Goal: Check status: Check status

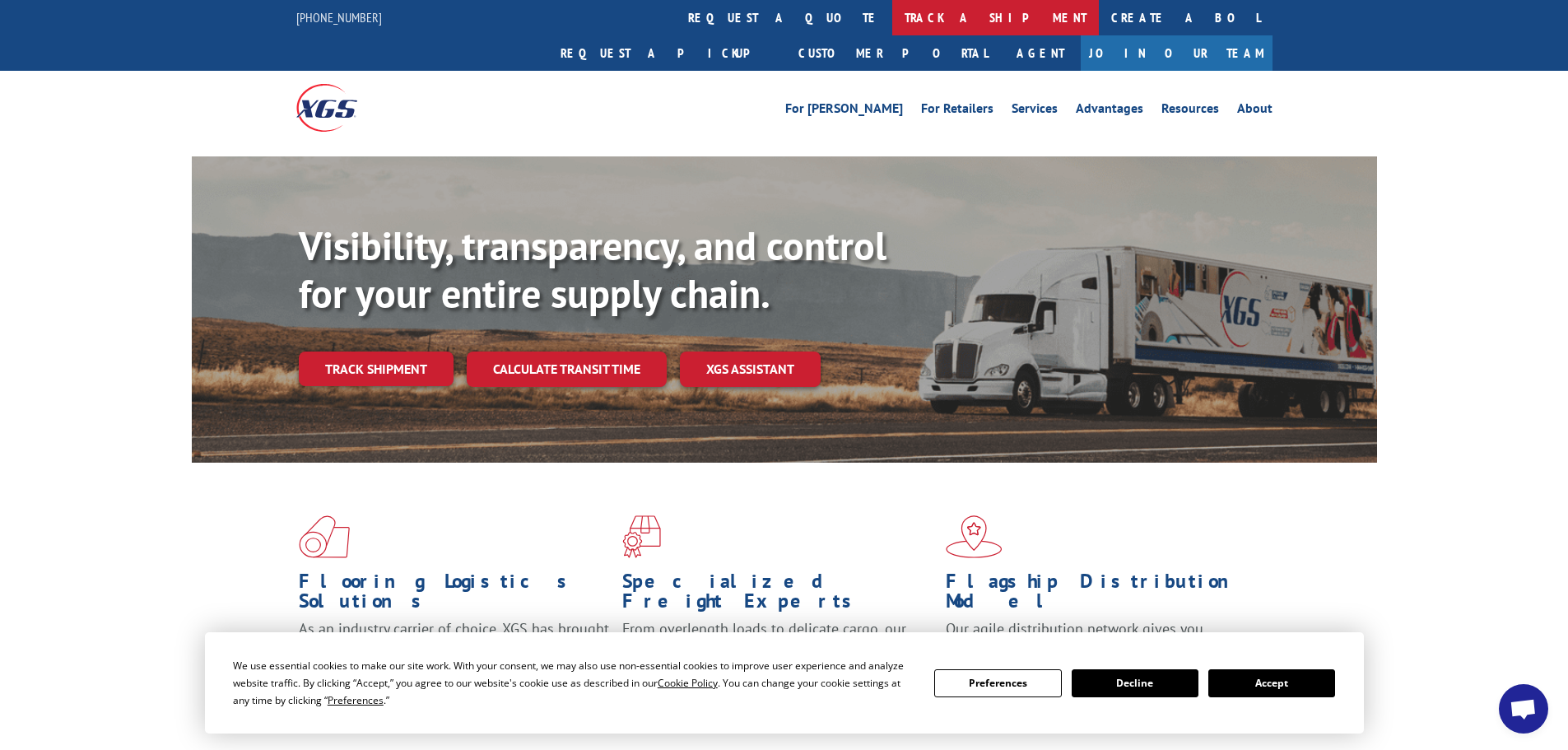
click at [893, 16] on link "track a shipment" at bounding box center [996, 18] width 207 height 36
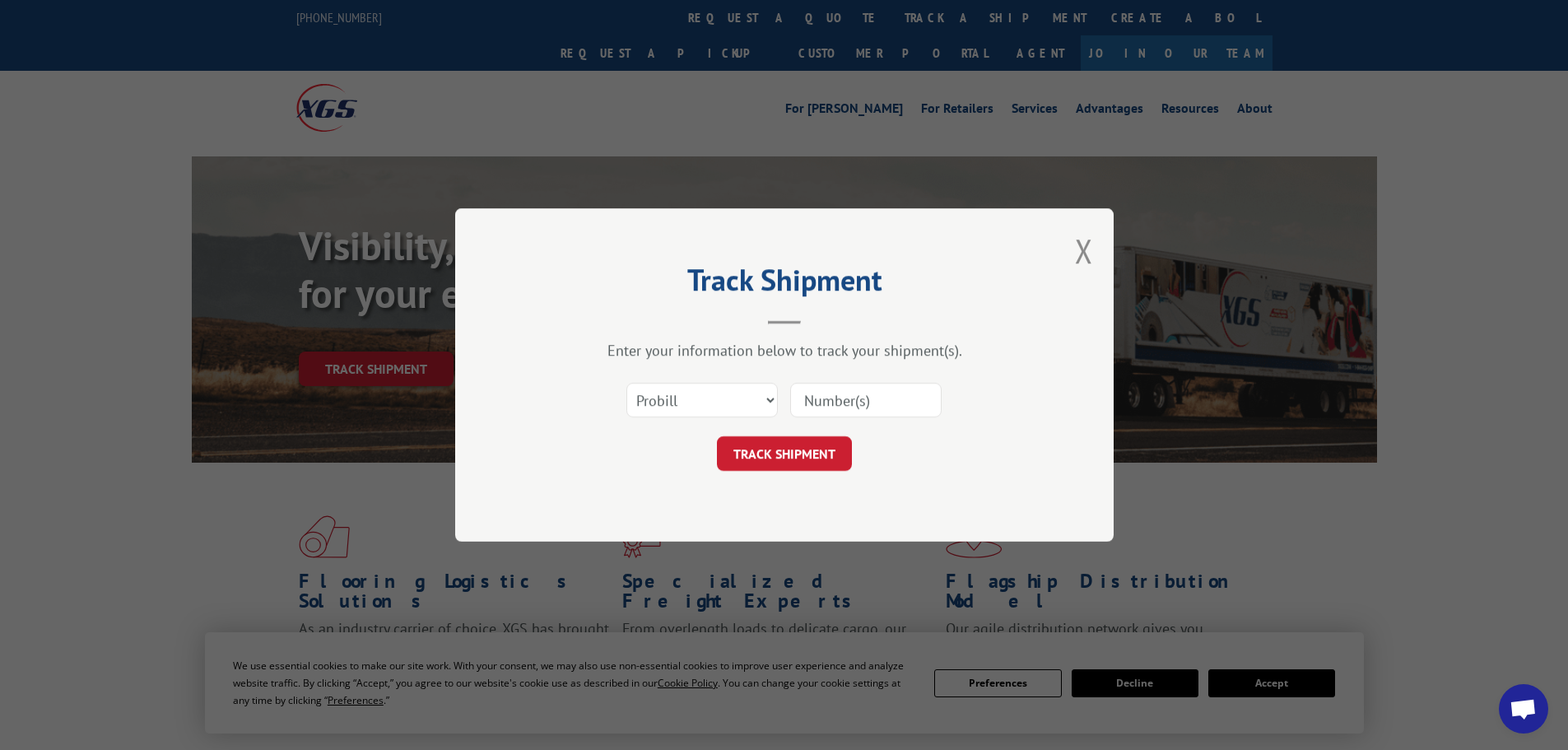
click at [868, 401] on input at bounding box center [865, 400] width 151 height 35
paste input "17477855"
type input "17477855"
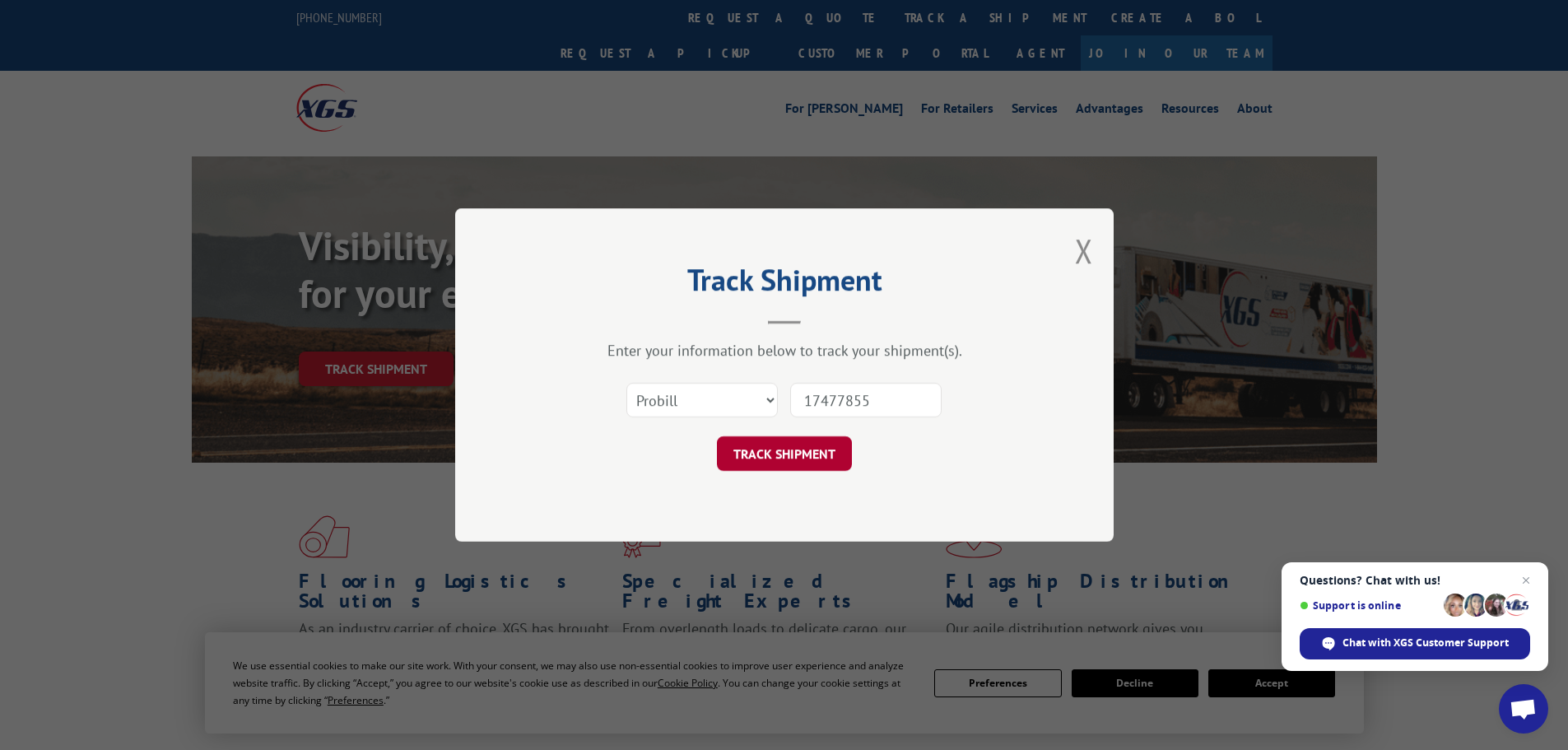
click at [838, 461] on button "TRACK SHIPMENT" at bounding box center [784, 454] width 135 height 35
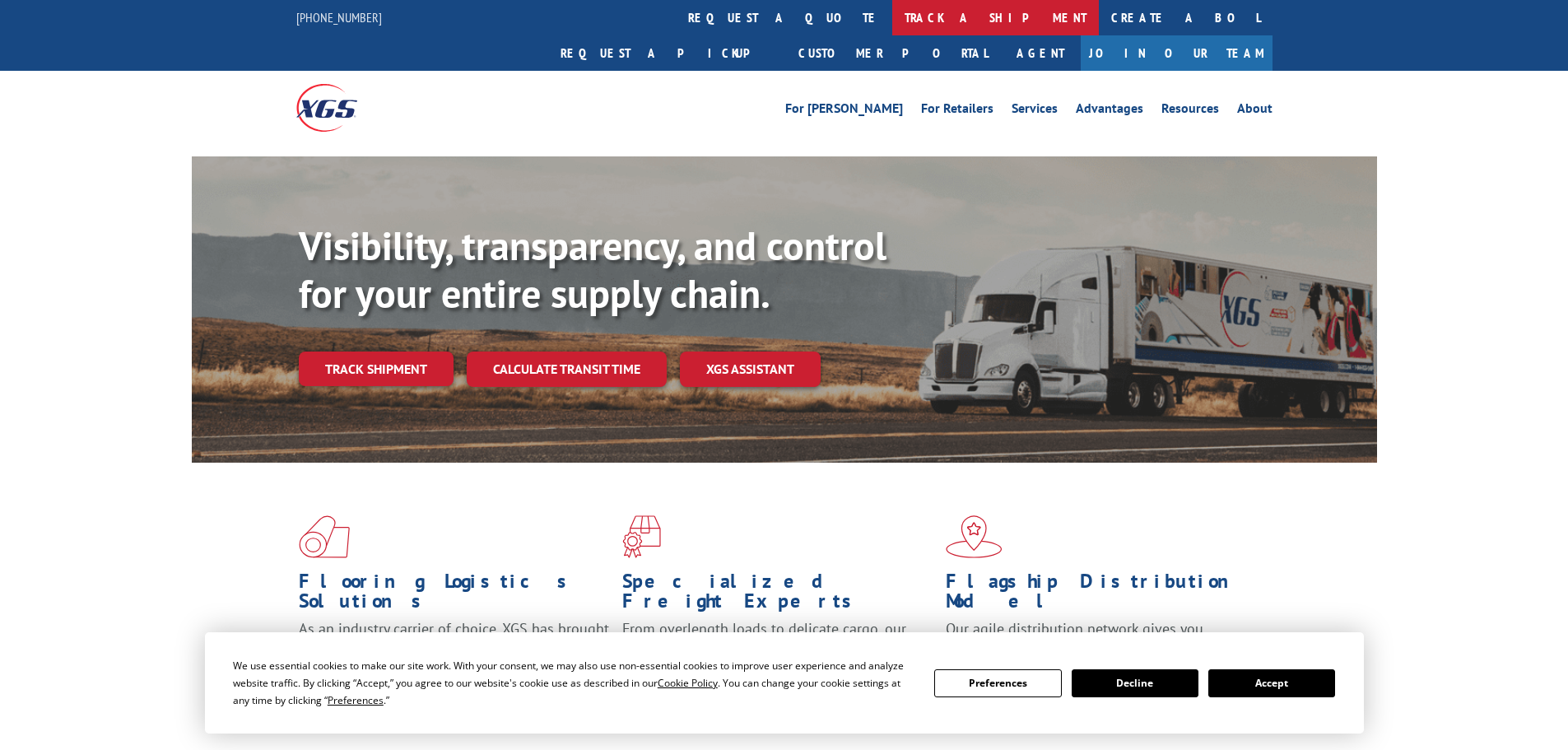
click at [893, 22] on link "track a shipment" at bounding box center [996, 18] width 207 height 36
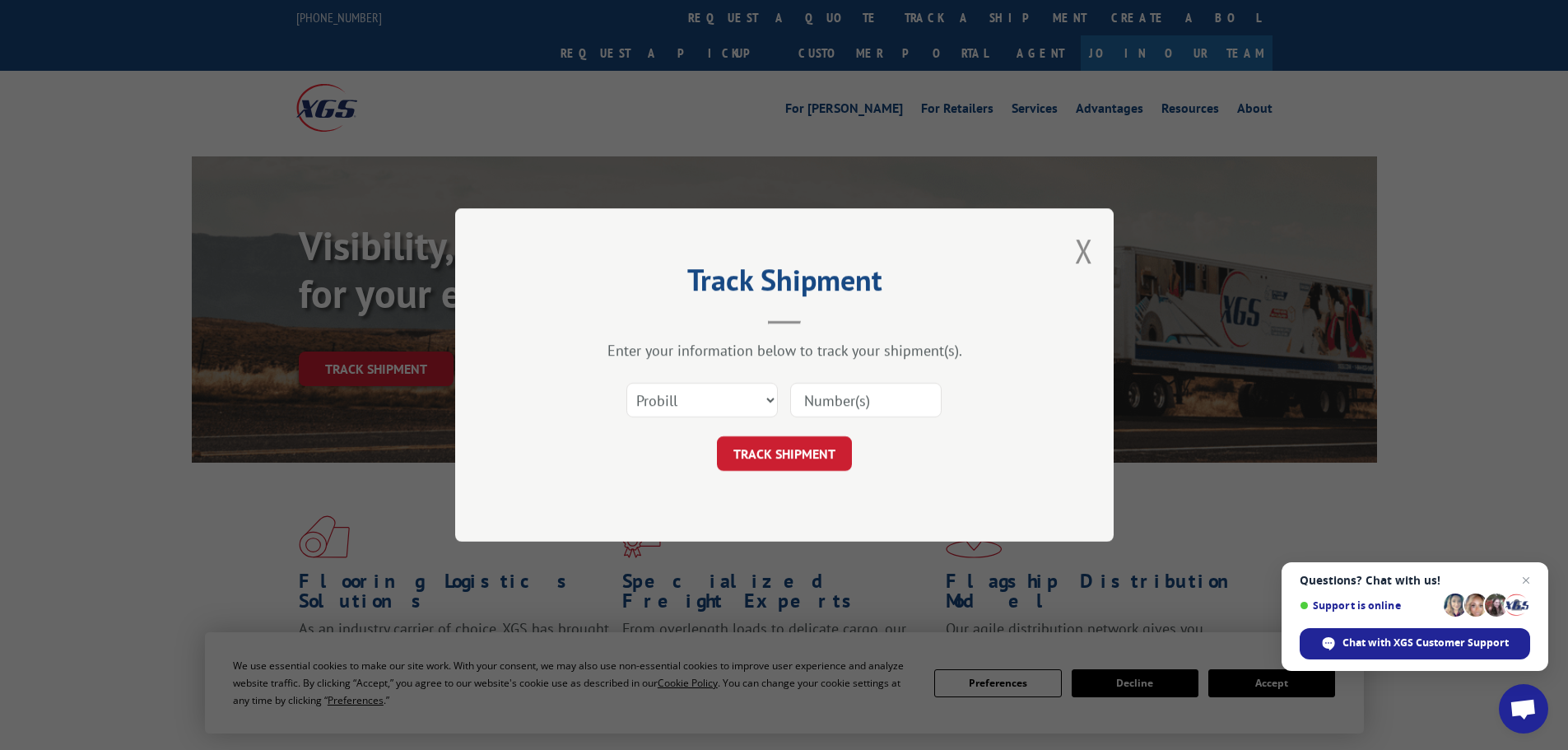
click at [844, 408] on input at bounding box center [865, 400] width 151 height 35
paste input "5549150"
type input "5549150"
click at [799, 449] on button "TRACK SHIPMENT" at bounding box center [784, 454] width 135 height 35
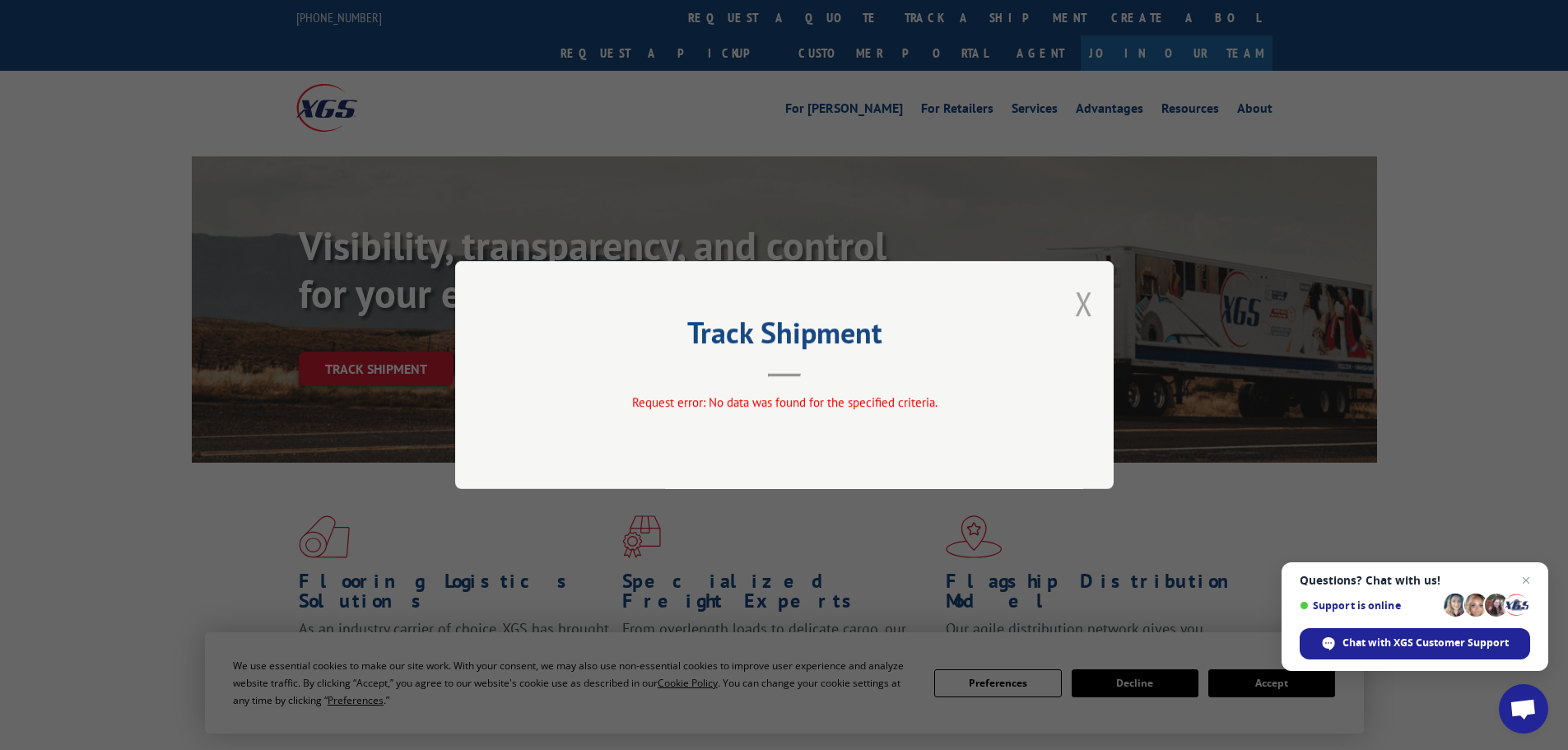
click at [1076, 303] on button "Close modal" at bounding box center [1084, 303] width 18 height 43
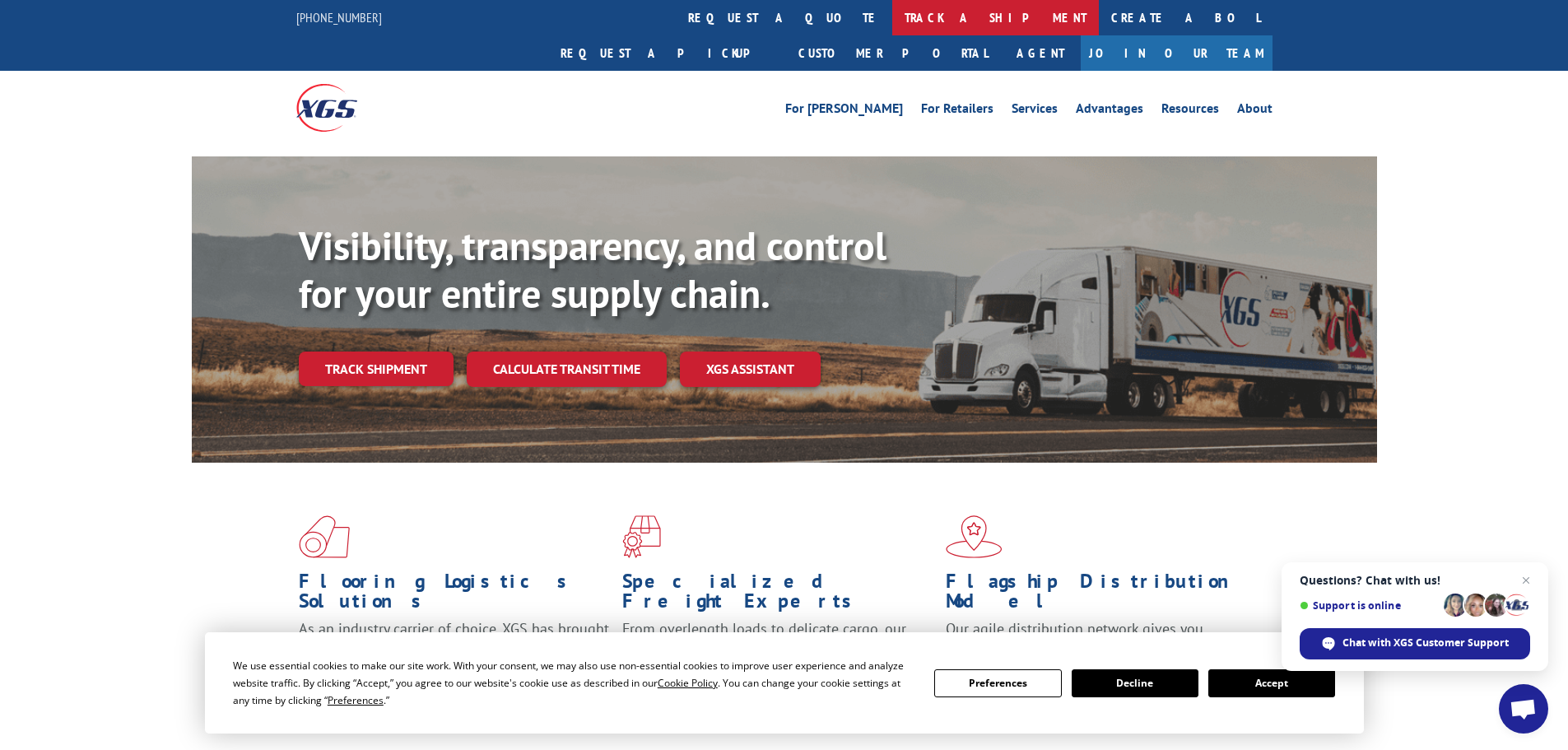
click at [893, 7] on link "track a shipment" at bounding box center [996, 18] width 207 height 36
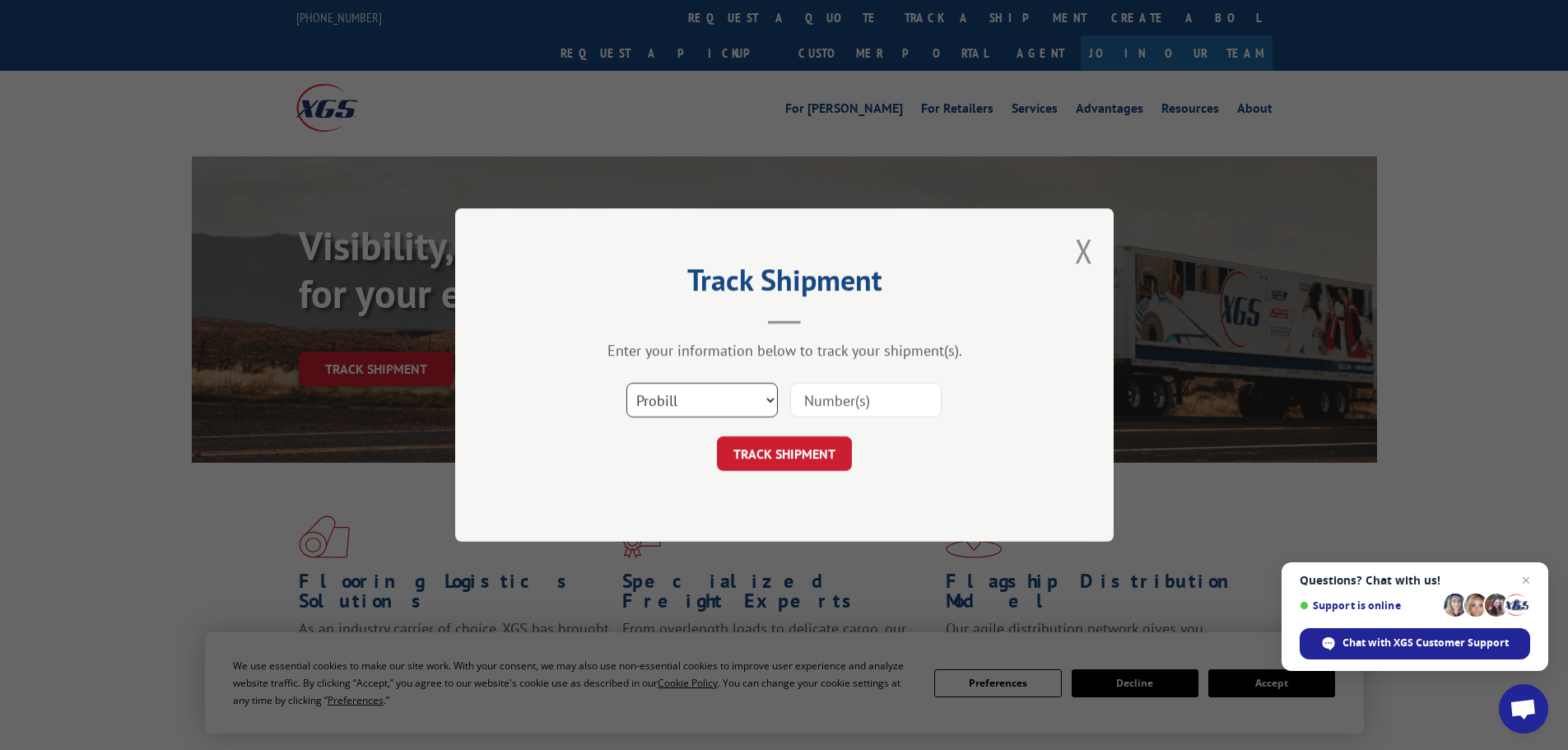
click at [641, 411] on select "Select category... Probill BOL PO" at bounding box center [702, 400] width 151 height 35
select select "bol"
click at [626, 383] on select "Select category... Probill BOL PO" at bounding box center [702, 400] width 151 height 35
click at [832, 409] on input at bounding box center [865, 400] width 151 height 35
paste input "5549150"
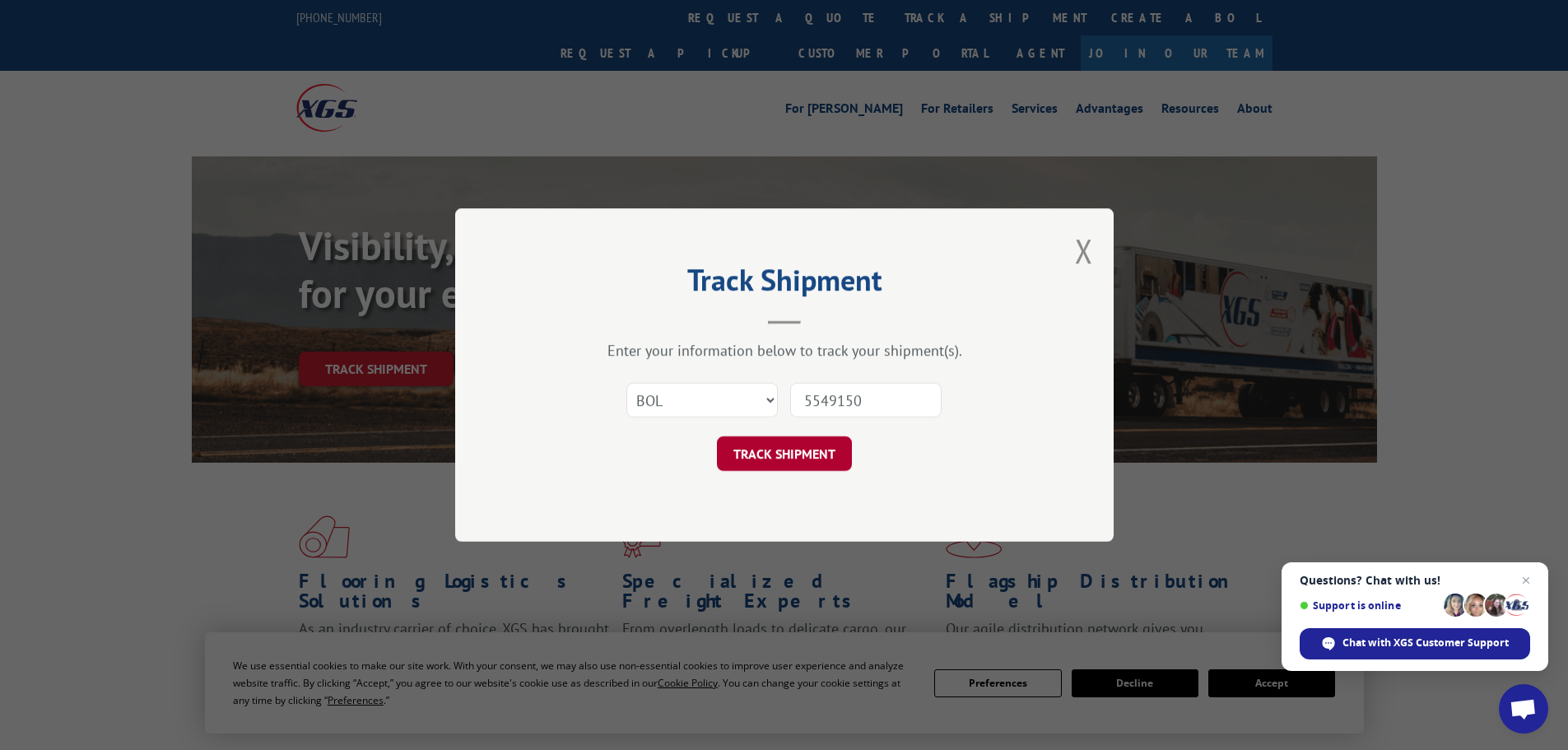
type input "5549150"
click at [810, 458] on button "TRACK SHIPMENT" at bounding box center [784, 454] width 135 height 35
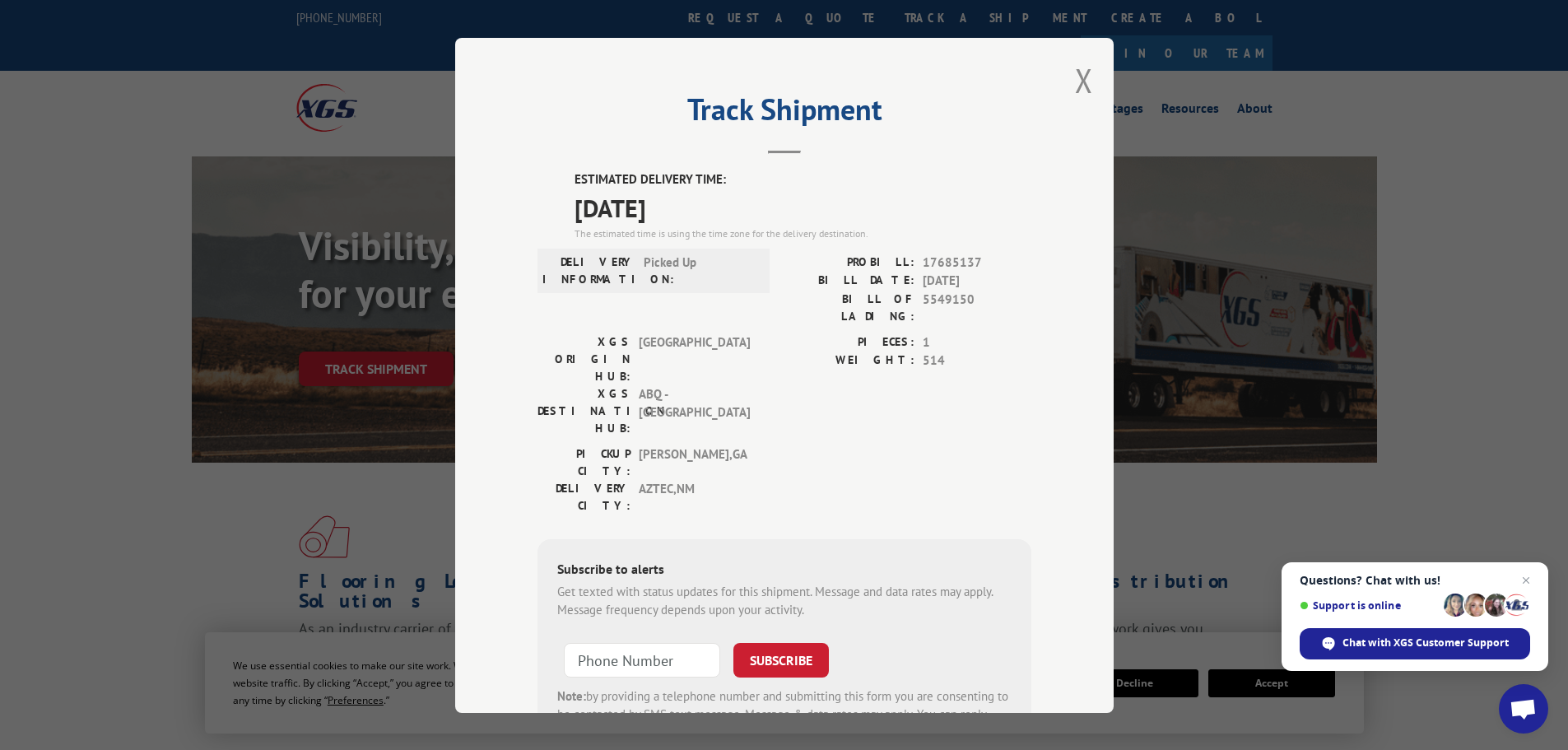
click at [868, 445] on div "PICKUP CITY: [GEOGRAPHIC_DATA] , [GEOGRAPHIC_DATA] DELIVERY CITY: [GEOGRAPHIC_D…" at bounding box center [784, 484] width 494 height 77
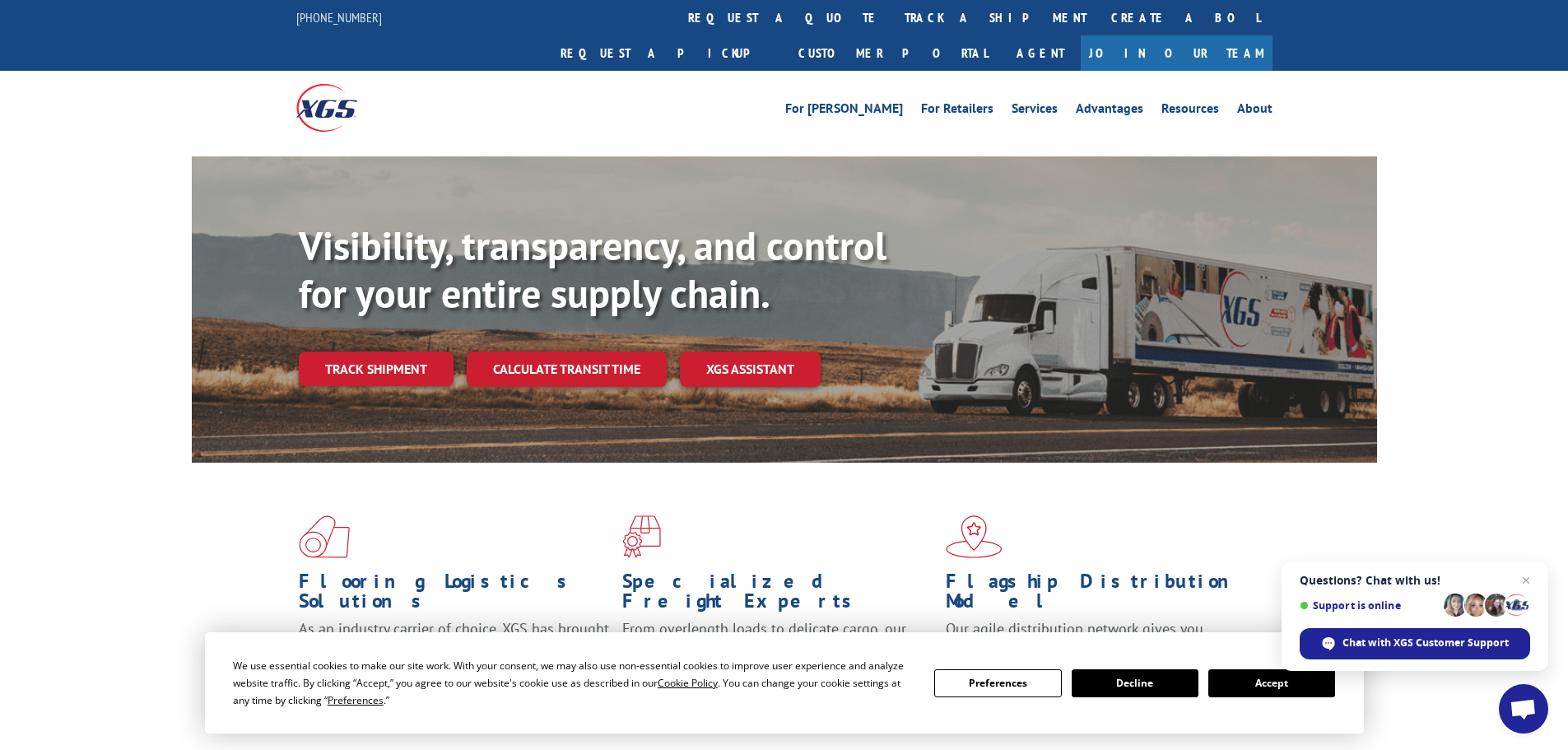
click at [1250, 673] on button "Accept" at bounding box center [1272, 684] width 127 height 28
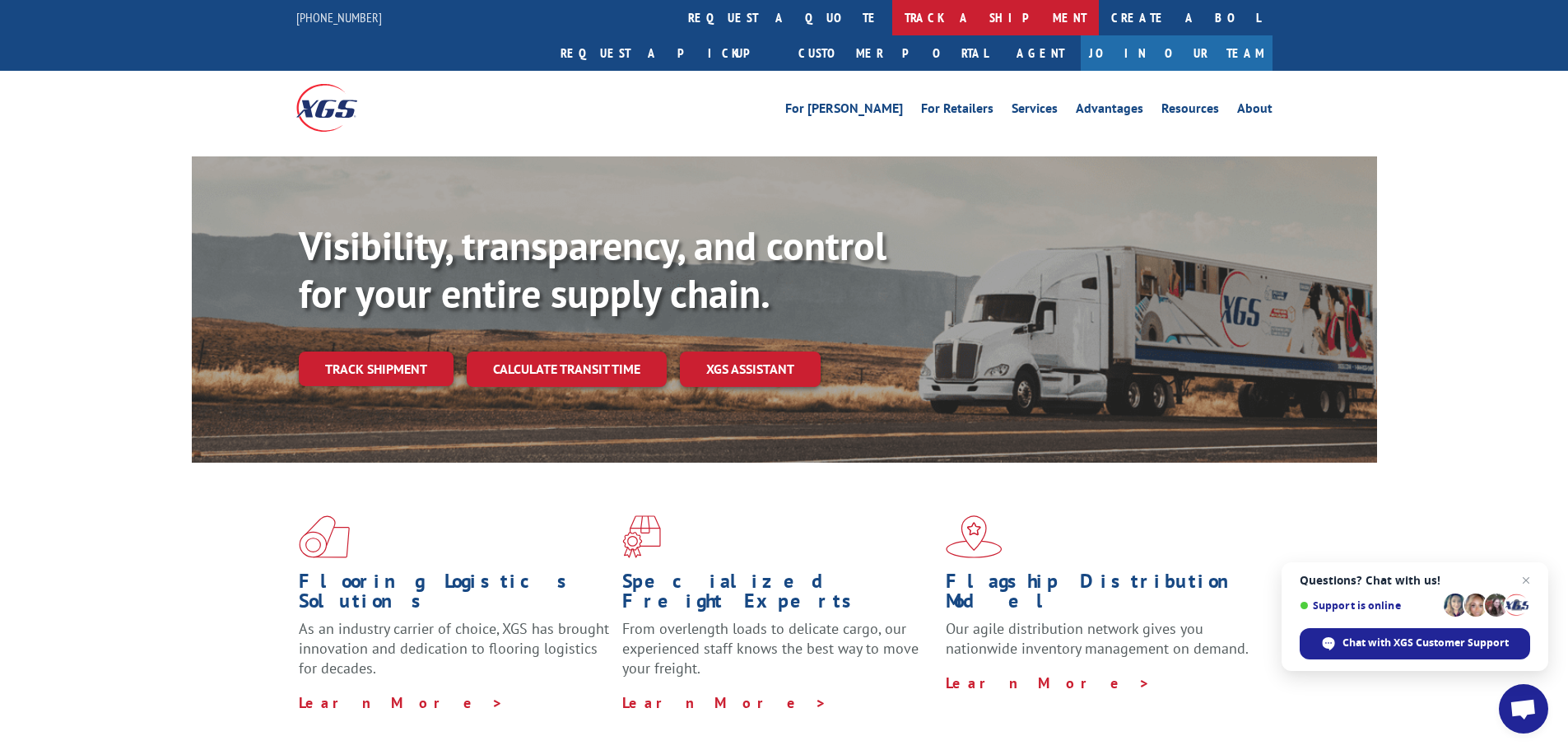
click at [893, 28] on link "track a shipment" at bounding box center [996, 18] width 207 height 36
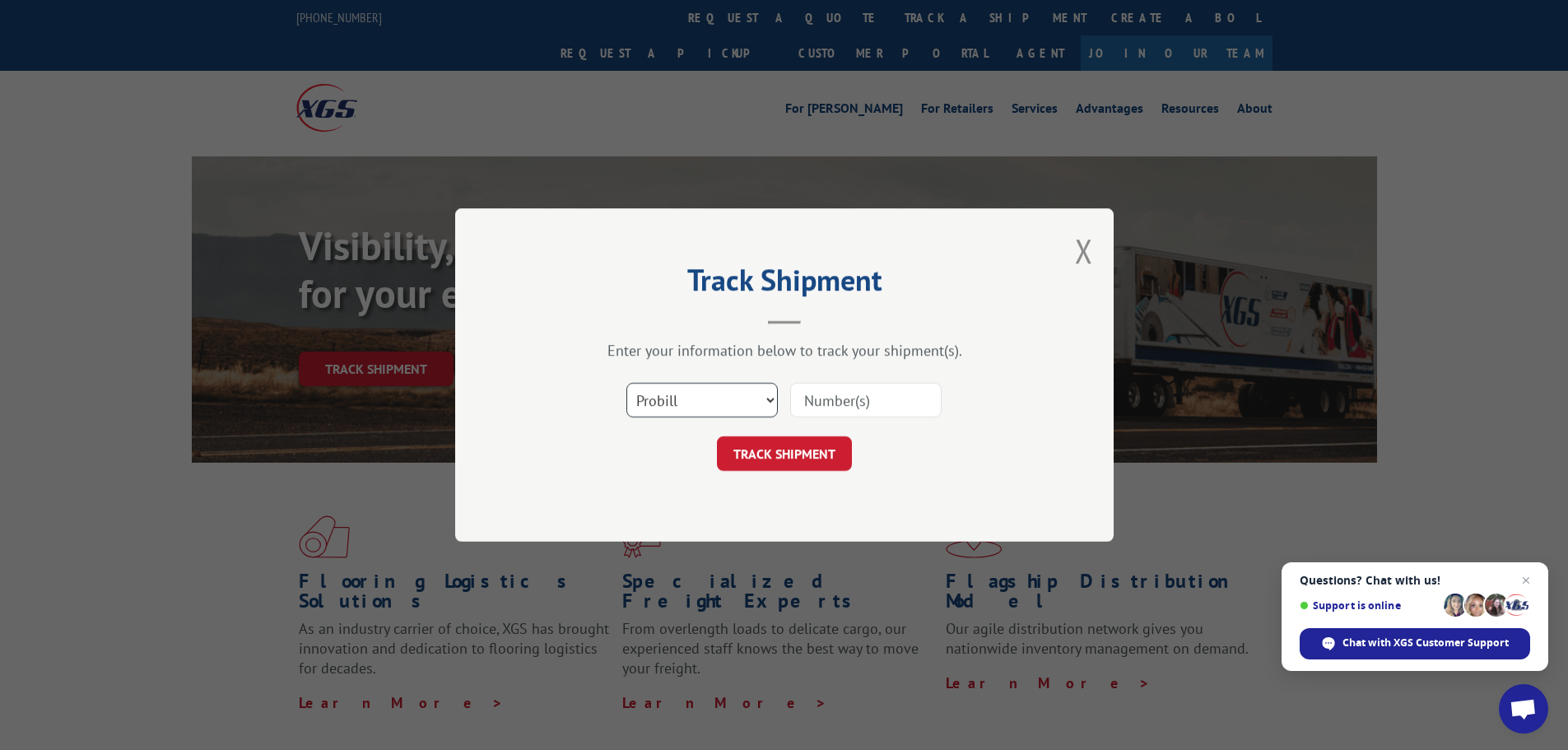
click at [713, 407] on select "Select category... Probill BOL PO" at bounding box center [702, 400] width 151 height 35
select select "po"
click at [626, 383] on select "Select category... Probill BOL PO" at bounding box center [702, 400] width 151 height 35
click at [822, 395] on input at bounding box center [865, 400] width 151 height 35
paste input "08544888"
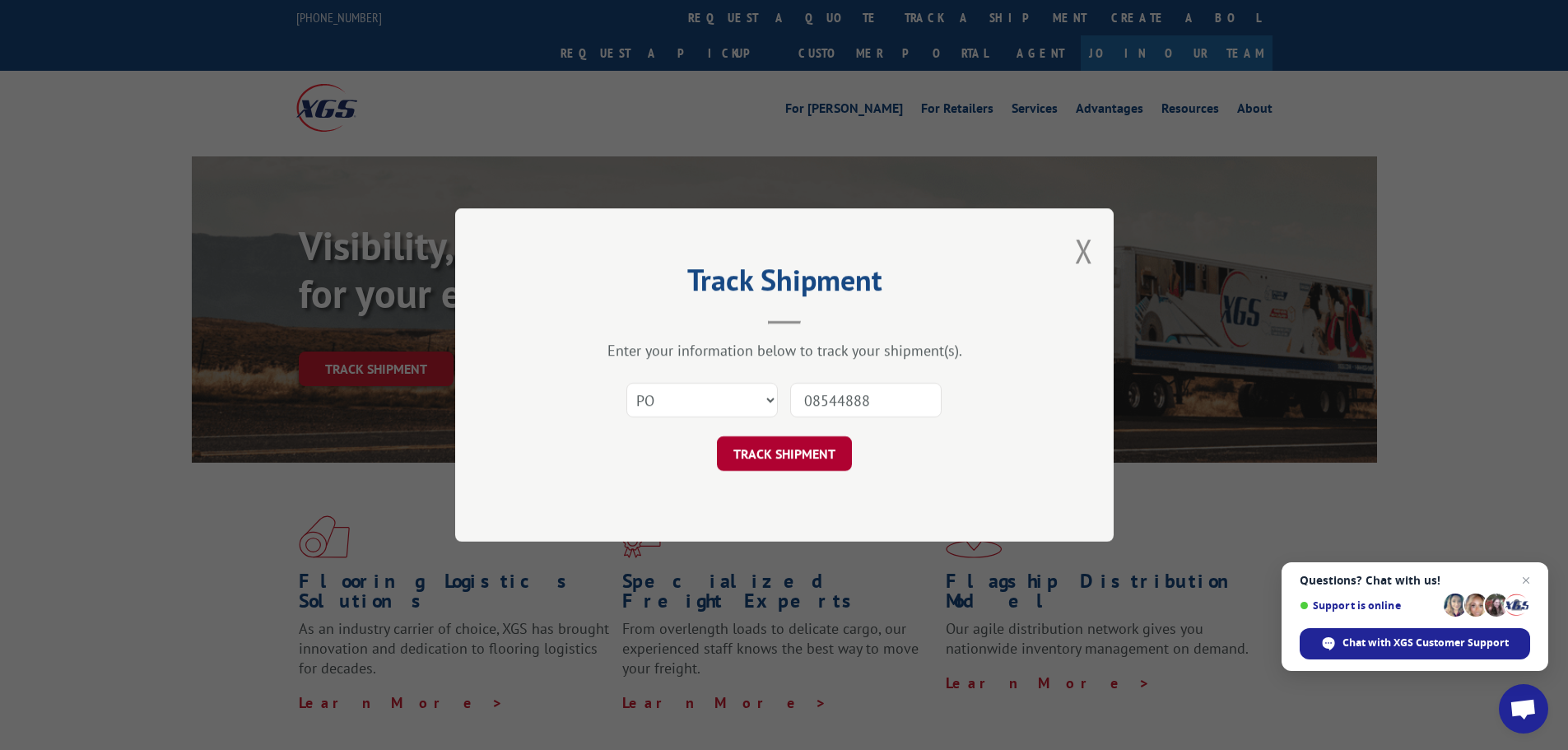
type input "08544888"
click at [804, 452] on button "TRACK SHIPMENT" at bounding box center [784, 454] width 135 height 35
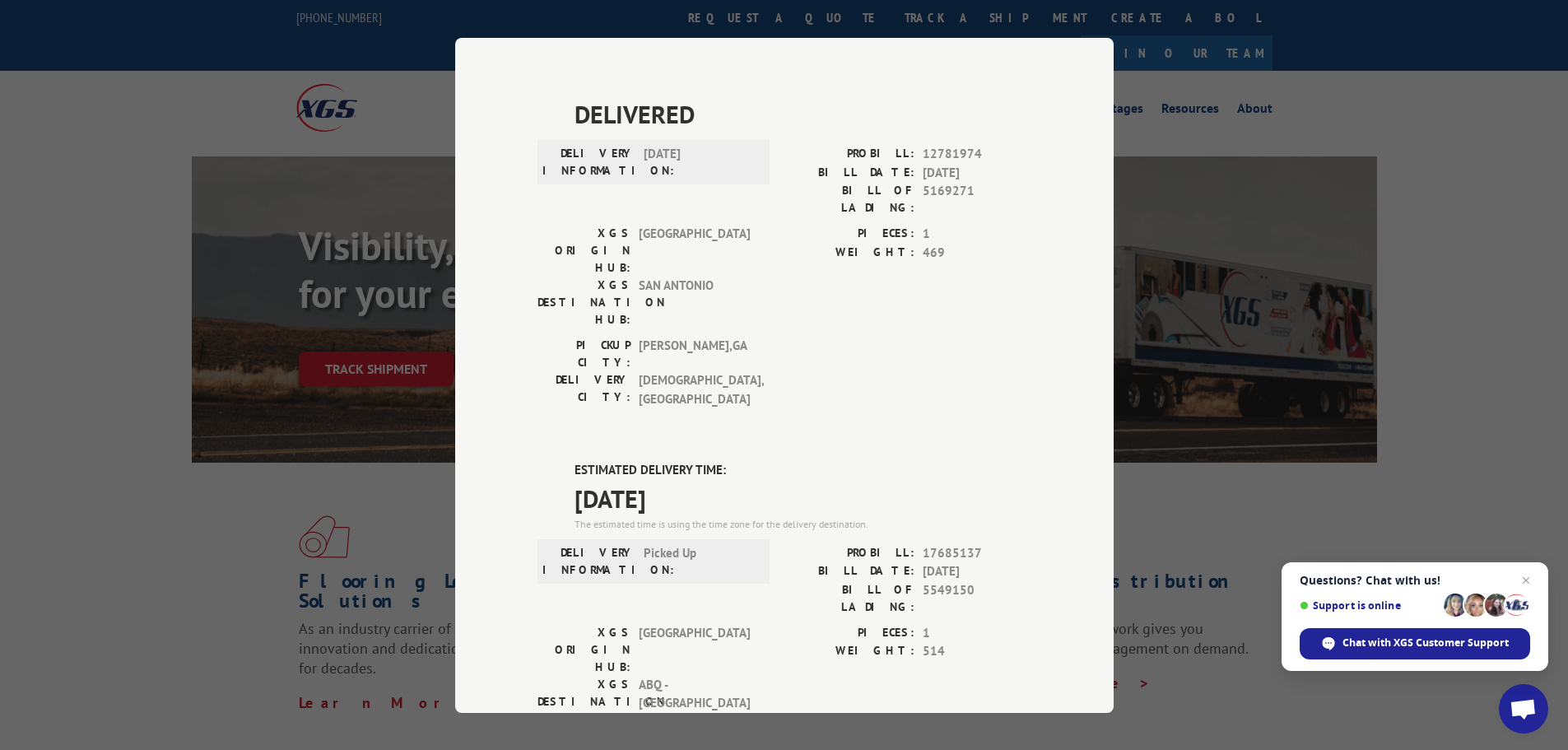
scroll to position [438, 0]
drag, startPoint x: 975, startPoint y: 357, endPoint x: 919, endPoint y: 357, distance: 56.0
click at [923, 545] on span "17685137" at bounding box center [977, 554] width 109 height 19
copy span "17685137"
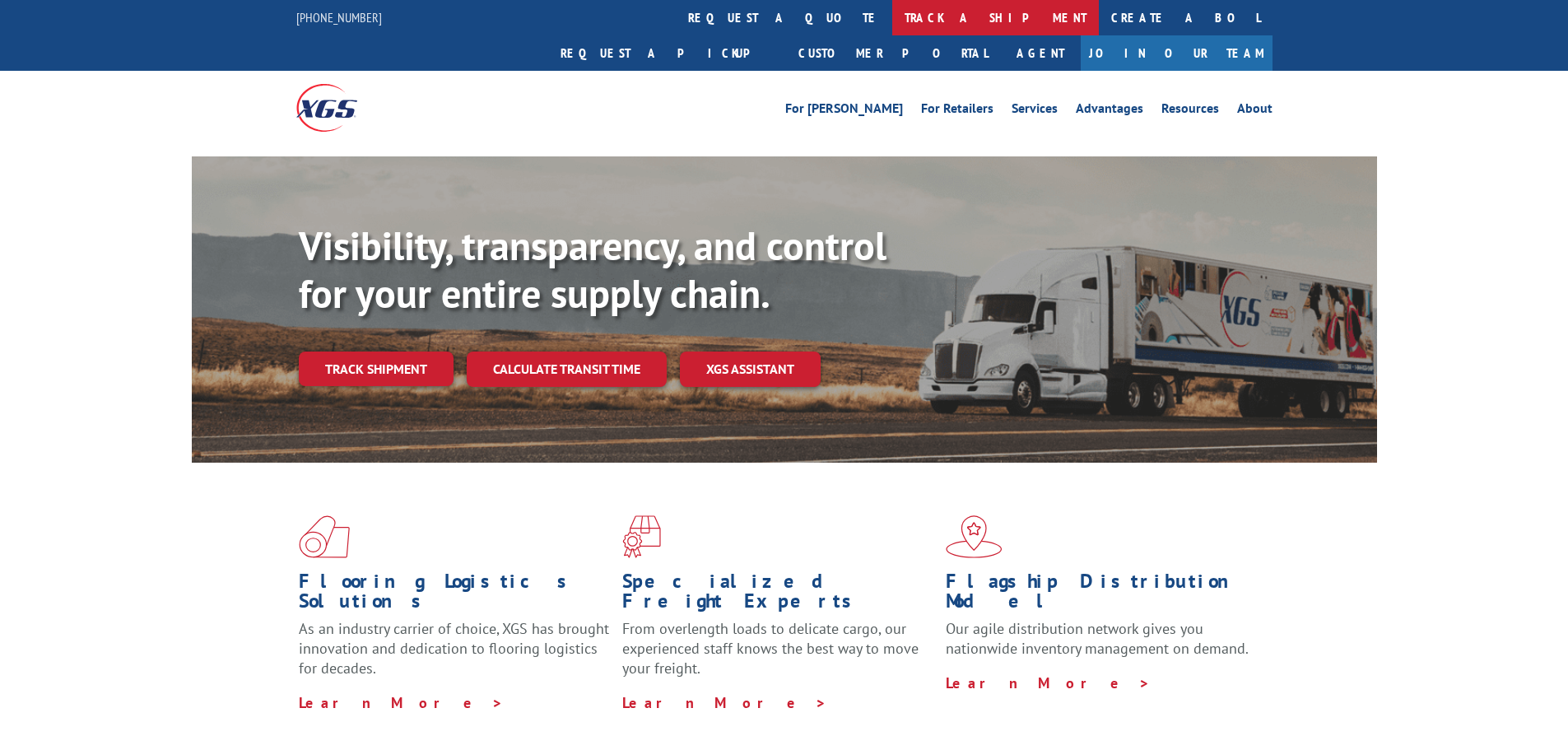
click at [893, 9] on link "track a shipment" at bounding box center [996, 18] width 207 height 36
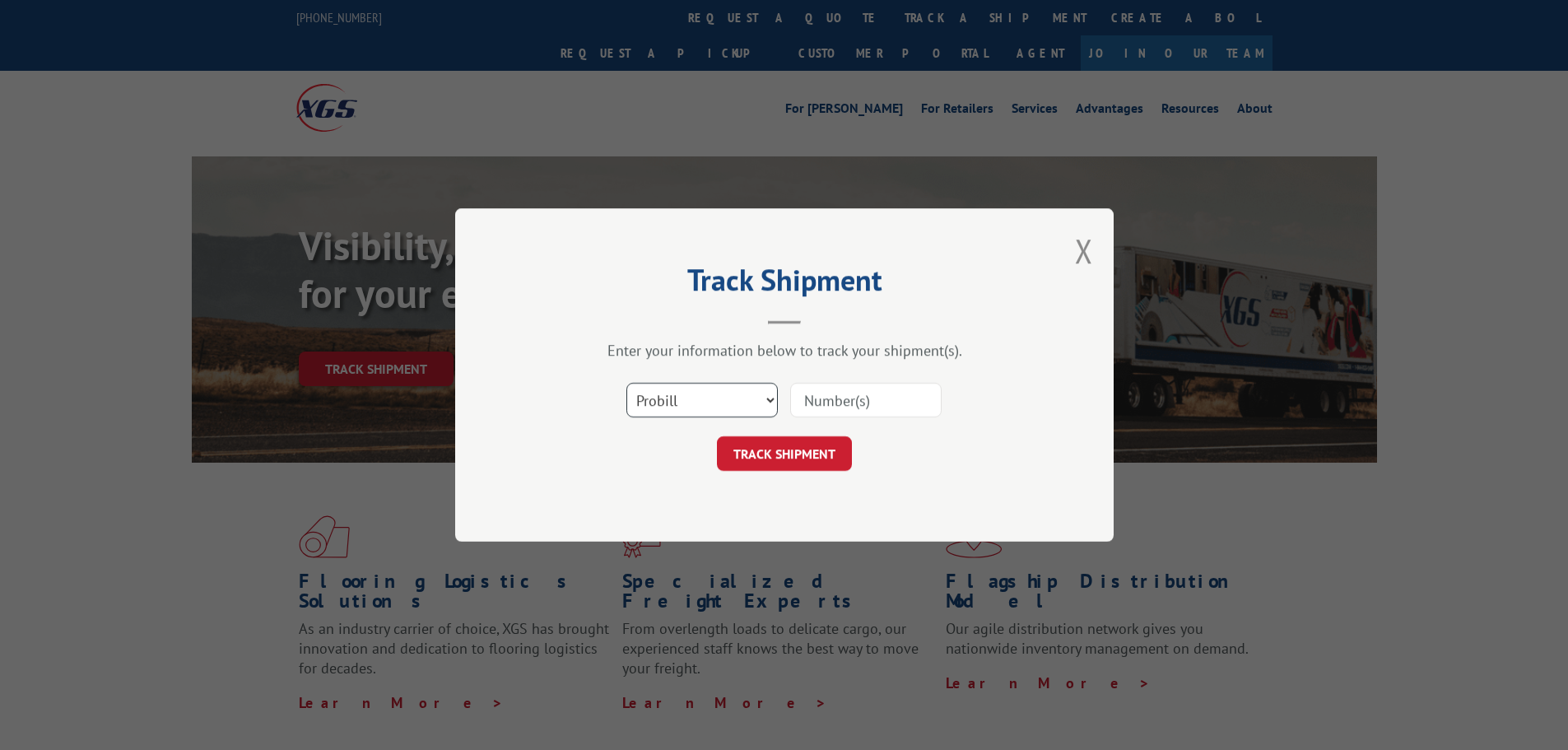
click at [703, 393] on select "Select category... Probill BOL PO" at bounding box center [702, 400] width 151 height 35
select select "po"
click at [626, 383] on select "Select category... Probill BOL PO" at bounding box center [702, 400] width 151 height 35
click at [857, 403] on input at bounding box center [865, 400] width 151 height 35
paste input "08544888"
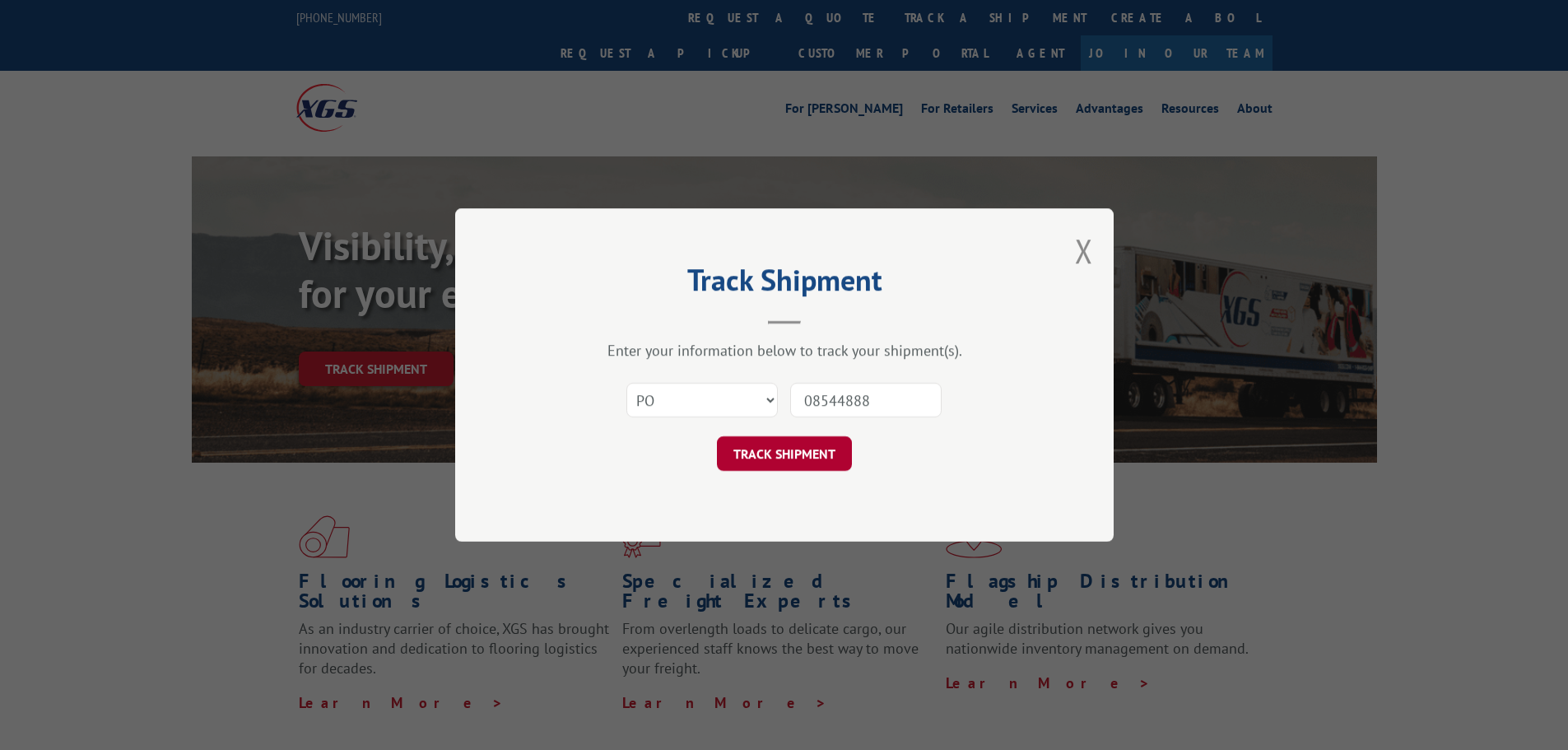
type input "08544888"
click at [809, 454] on button "TRACK SHIPMENT" at bounding box center [784, 454] width 135 height 35
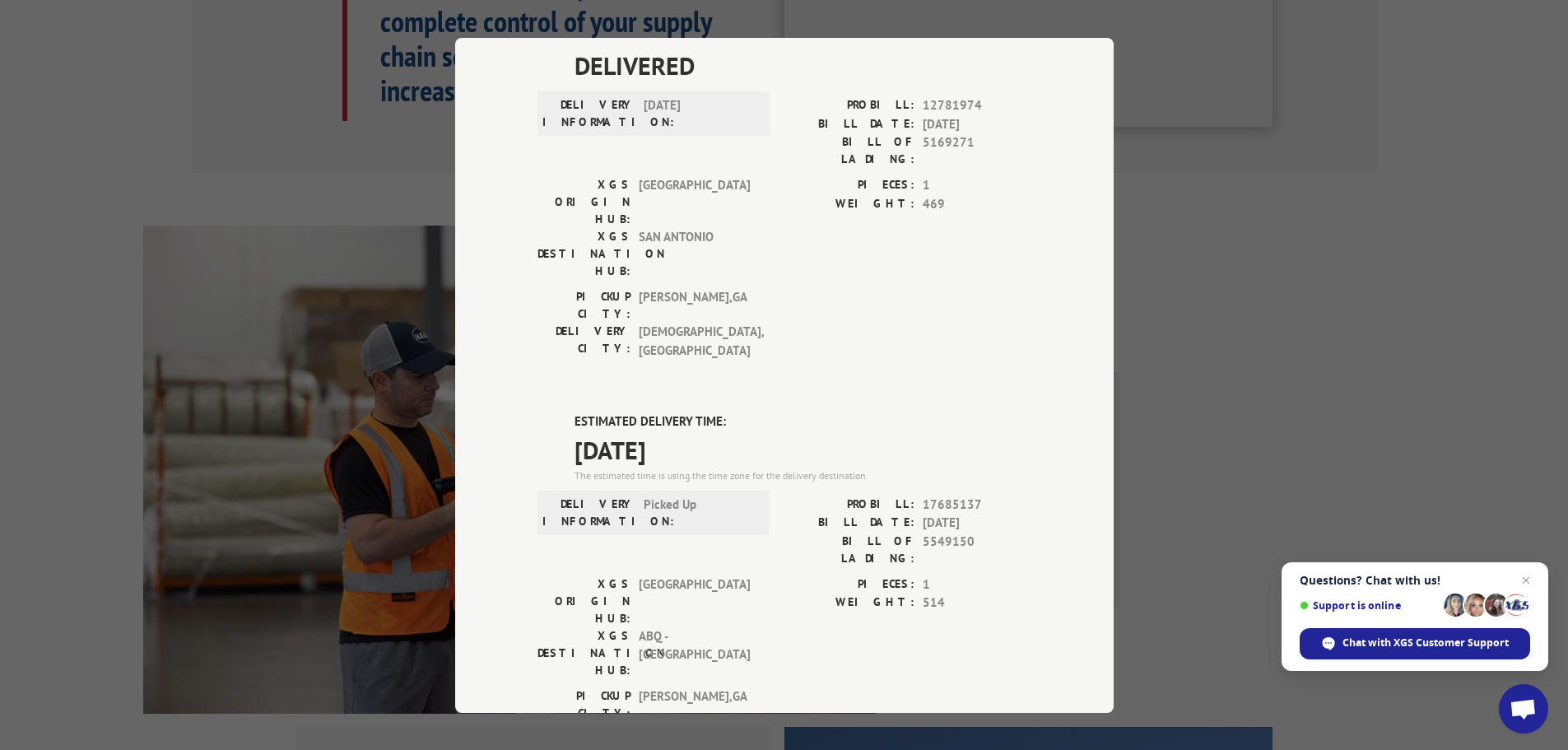
scroll to position [602, 0]
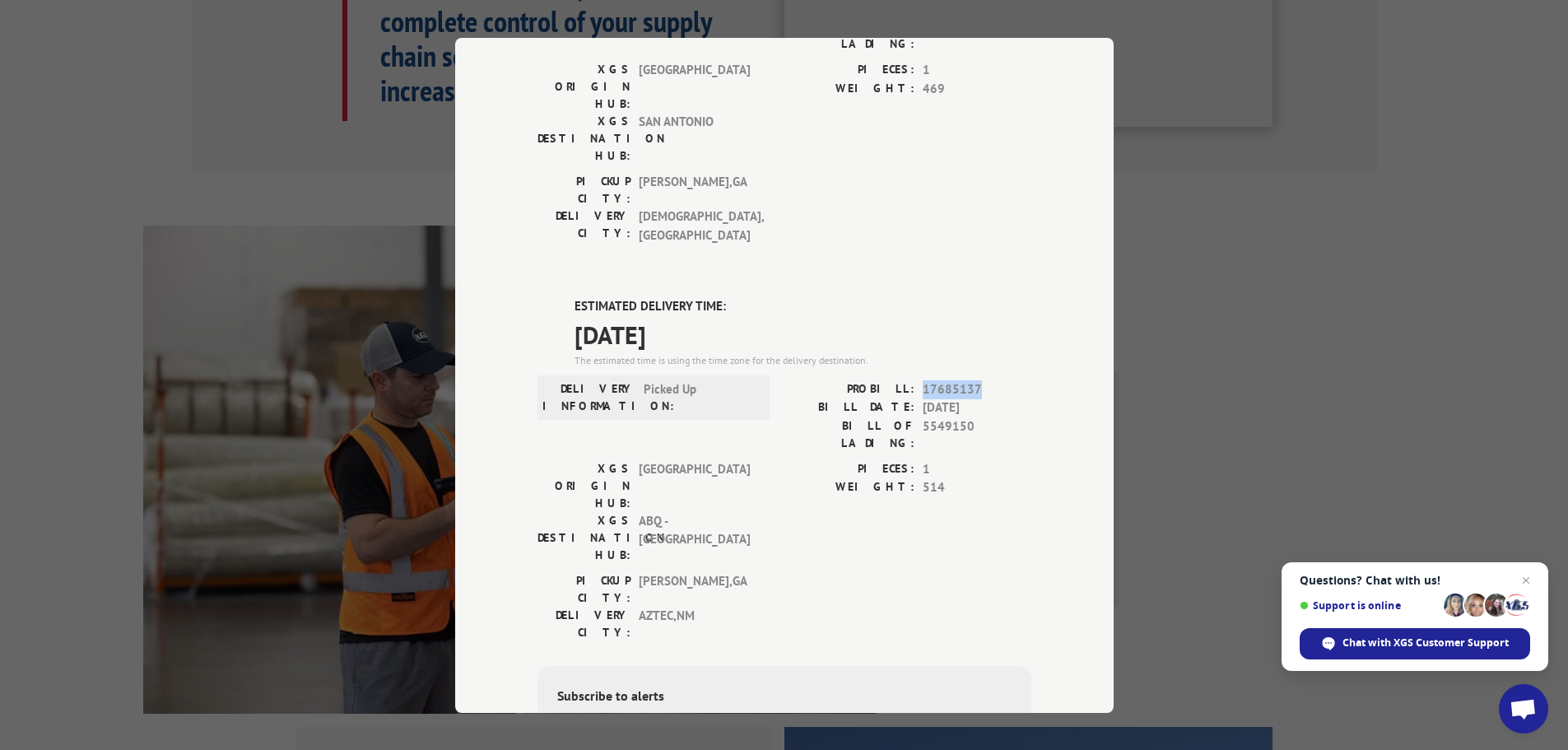
drag, startPoint x: 918, startPoint y: 195, endPoint x: 974, endPoint y: 197, distance: 56.0
click at [974, 379] on span "17685137" at bounding box center [977, 389] width 109 height 19
copy span "17685137"
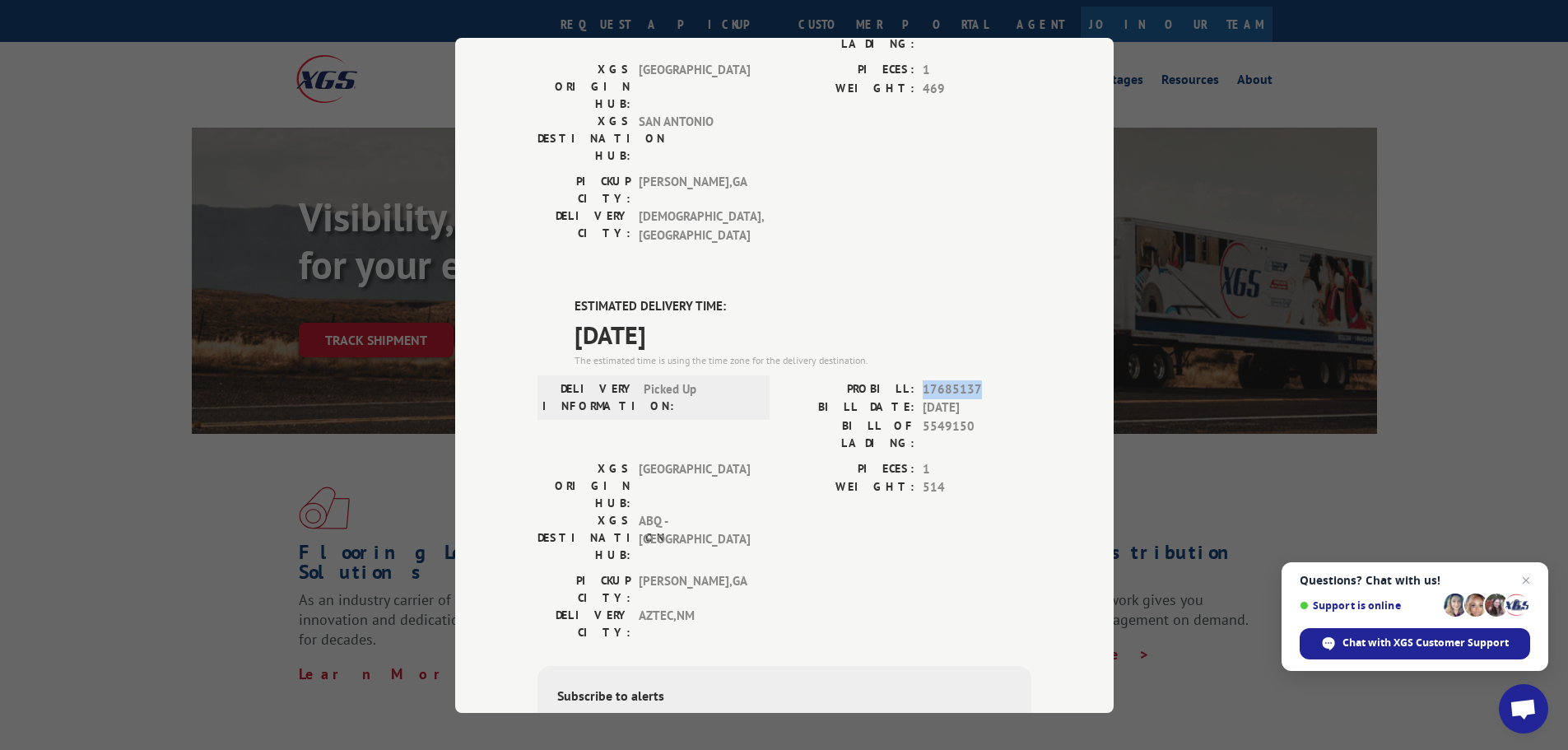
scroll to position [0, 0]
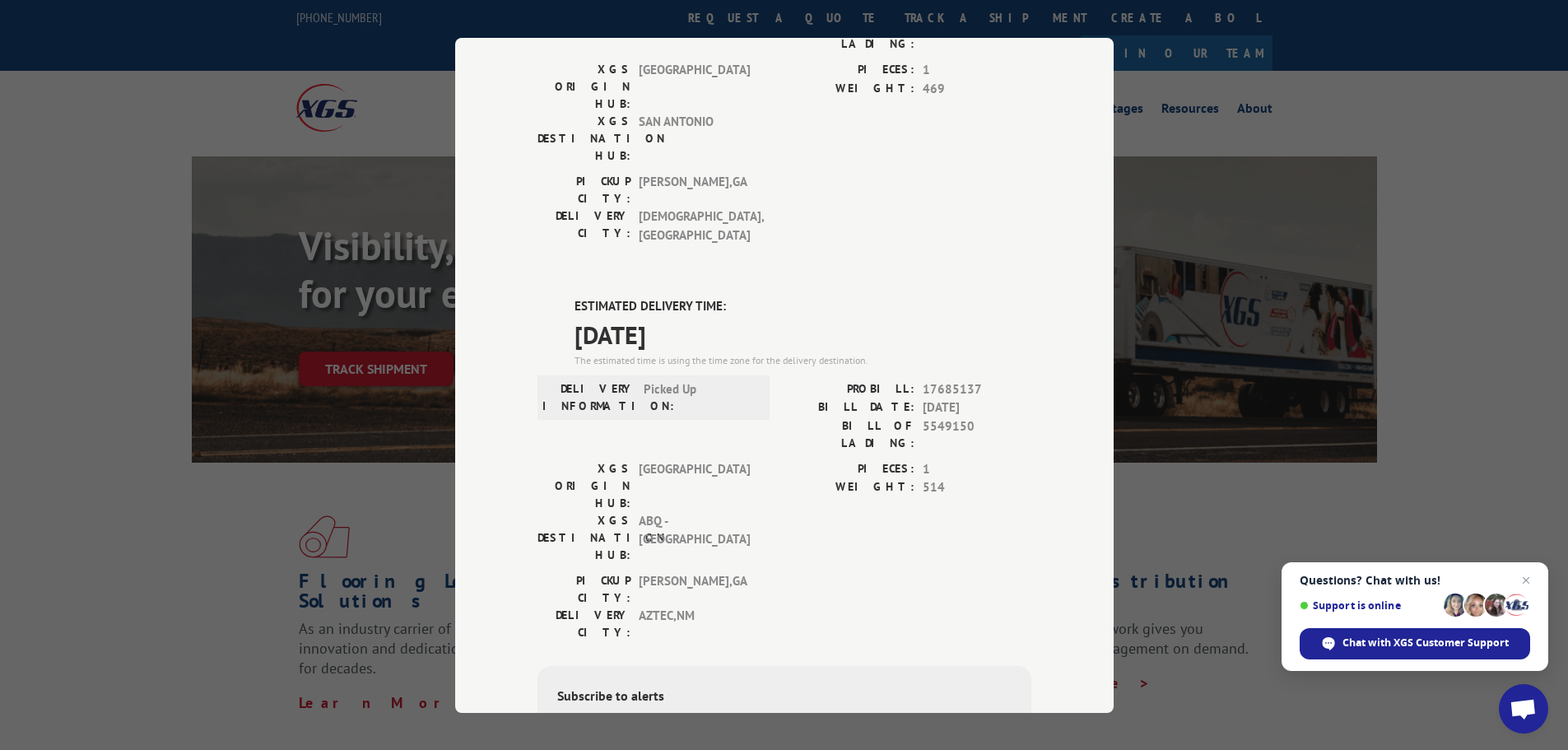
click at [1229, 494] on div "Track Shipment DELIVERED DELIVERY INFORMATION: 09/25/2020 05:11 am DROP PROBILL…" at bounding box center [784, 375] width 1568 height 750
click at [1468, 133] on div "Track Shipment DELIVERED DELIVERY INFORMATION: 09/25/2020 05:11 am DROP PROBILL…" at bounding box center [784, 375] width 1568 height 750
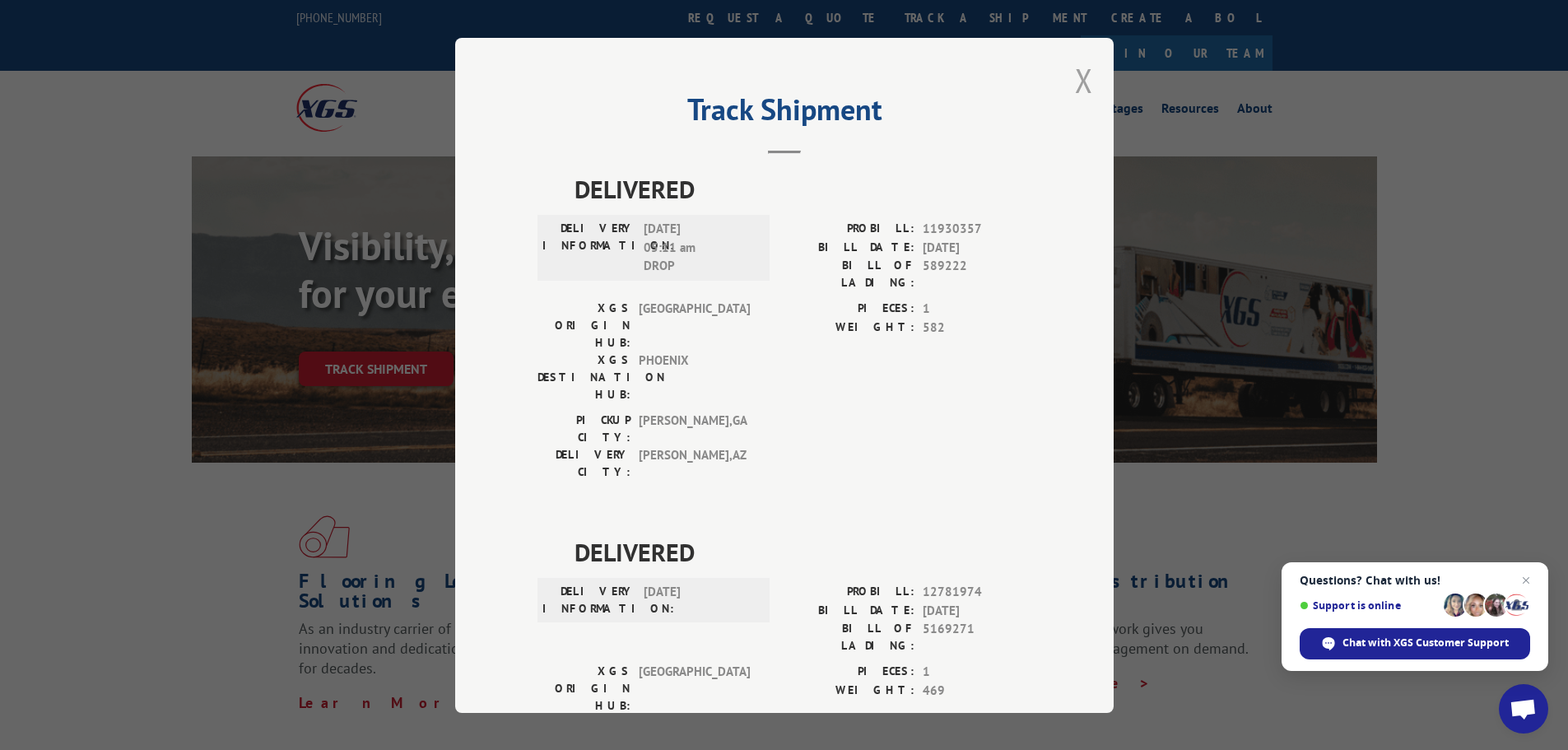
click at [1078, 94] on button "Close modal" at bounding box center [1084, 80] width 18 height 43
